Goal: Transaction & Acquisition: Purchase product/service

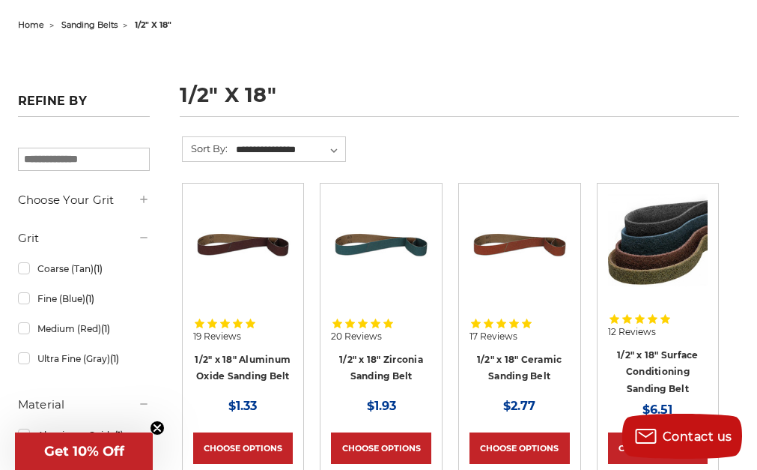
scroll to position [225, 0]
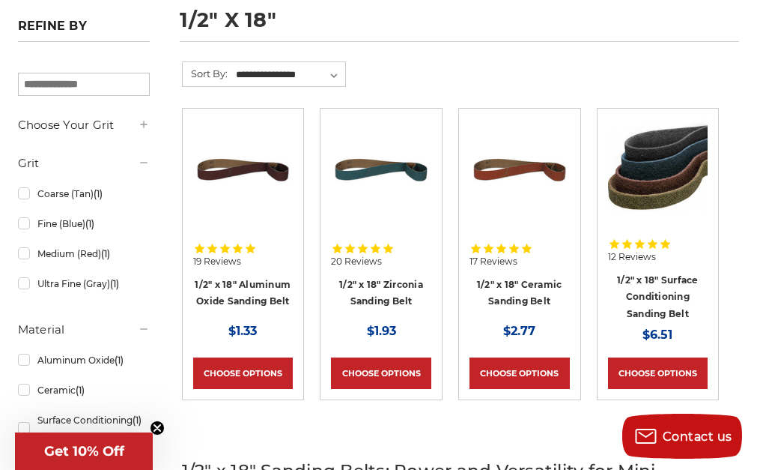
click at [653, 196] on img at bounding box center [658, 169] width 100 height 100
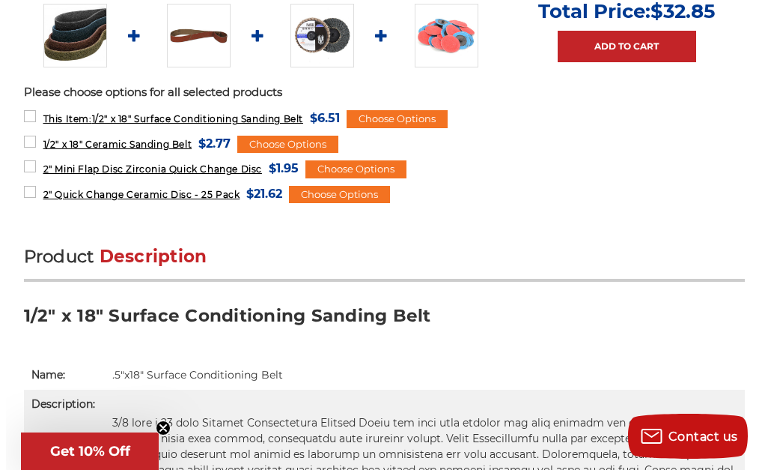
scroll to position [749, 0]
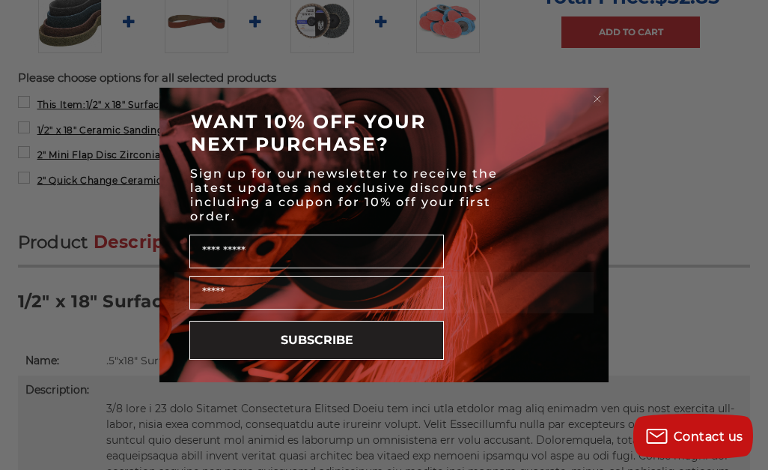
click at [595, 98] on circle "Close dialog" at bounding box center [598, 99] width 14 height 14
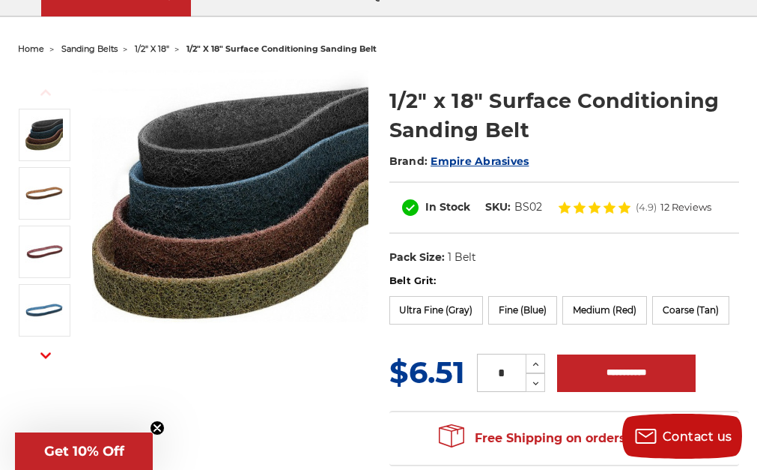
scroll to position [150, 0]
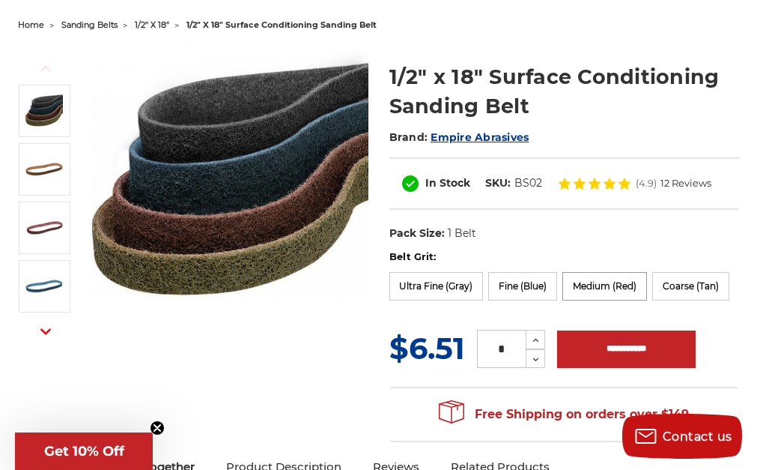
click at [606, 288] on label "Medium (Red)" at bounding box center [604, 286] width 85 height 28
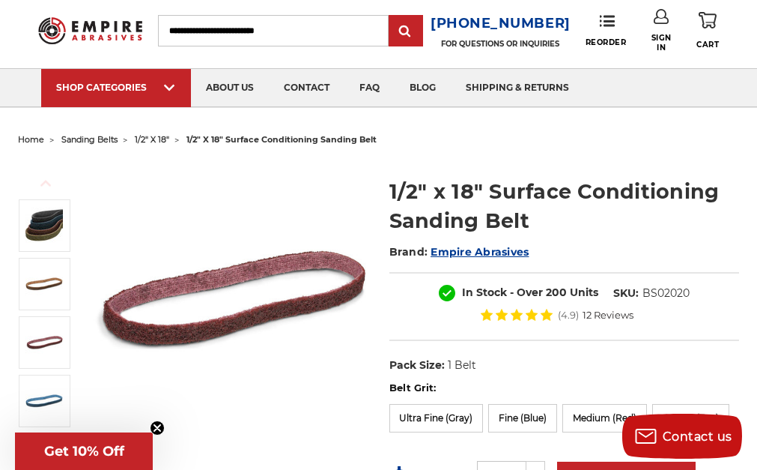
scroll to position [0, 0]
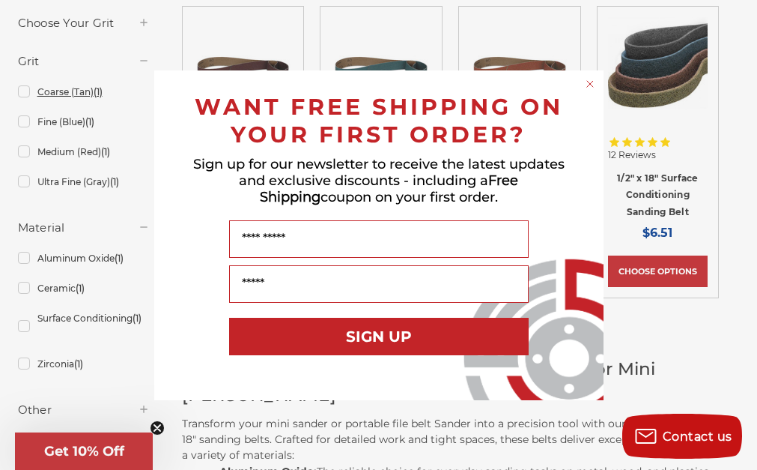
scroll to position [449, 0]
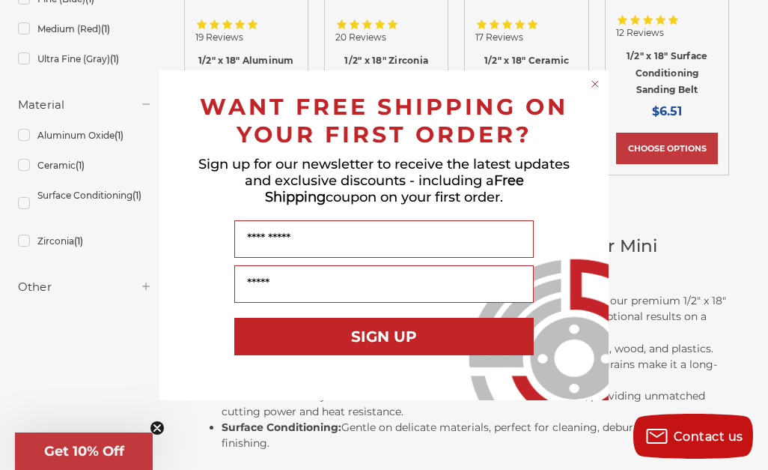
click at [595, 85] on icon "Close dialog" at bounding box center [595, 84] width 6 height 6
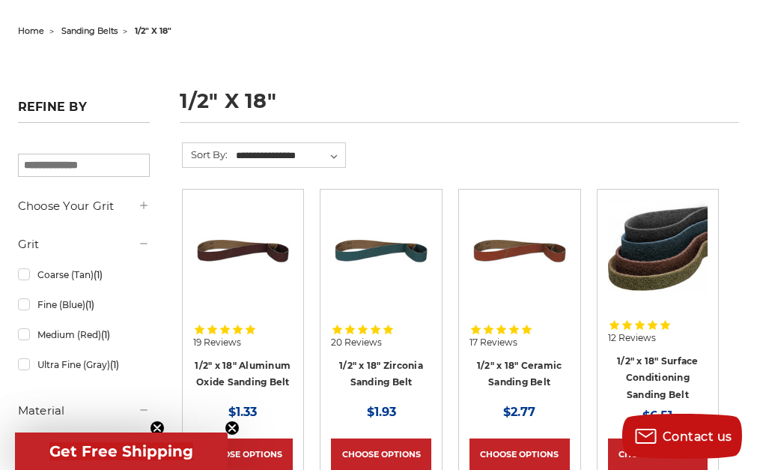
scroll to position [0, 0]
